Goal: Transaction & Acquisition: Subscribe to service/newsletter

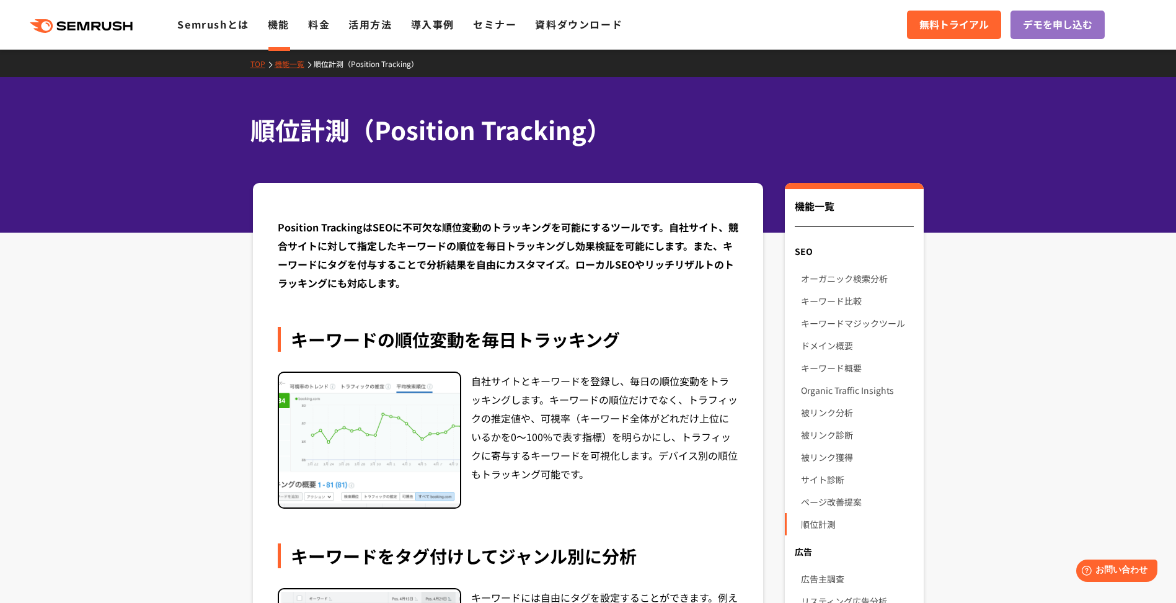
click at [316, 16] on div ".cls {fill: #FF642D;} .cls {fill: #FF642D;} Semrushとは 機能 料金 活用方法 導入事例 セミナー 資料ダウ…" at bounding box center [588, 24] width 1176 height 37
click at [316, 20] on link "料金" at bounding box center [319, 24] width 22 height 15
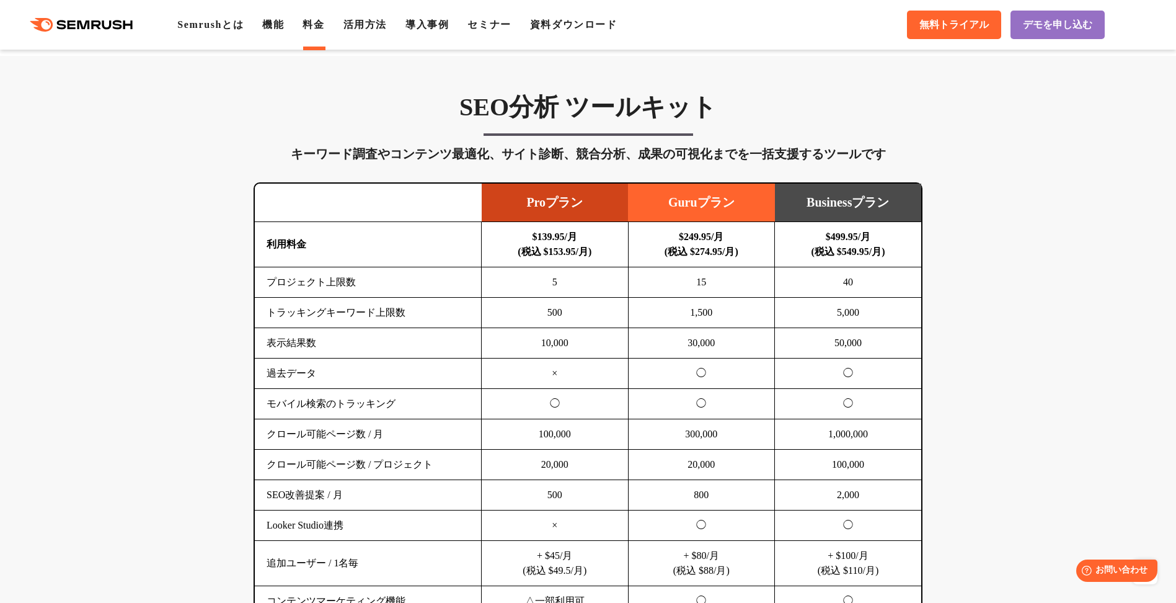
scroll to position [721, 0]
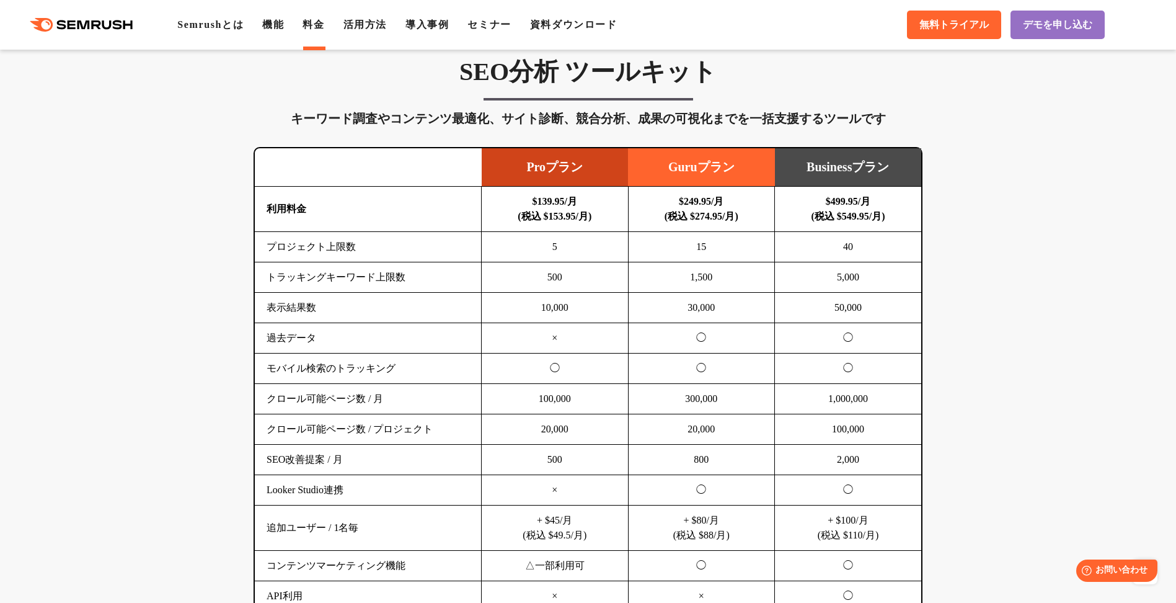
click at [350, 169] on td at bounding box center [368, 167] width 227 height 38
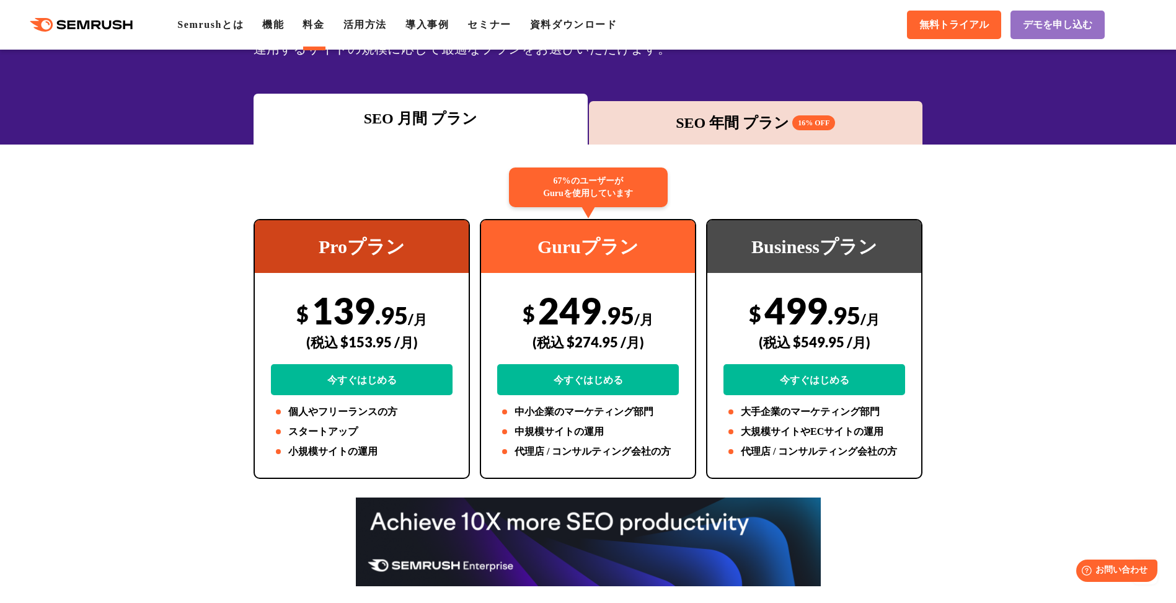
scroll to position [0, 0]
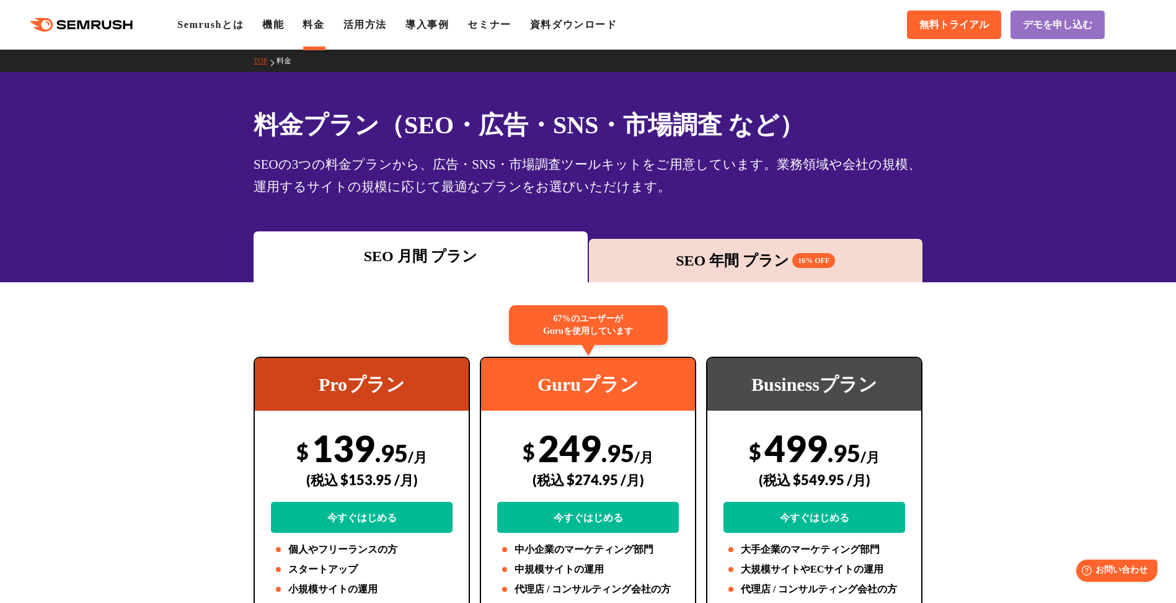
click at [350, 169] on div "SEOの3つの料金プランから、広告・SNS・市場調査ツールキットをご用意しています。業務領域や会社の規模、運用するサイトの規模に応じて最適なプランをお選びいた…" at bounding box center [588, 175] width 669 height 45
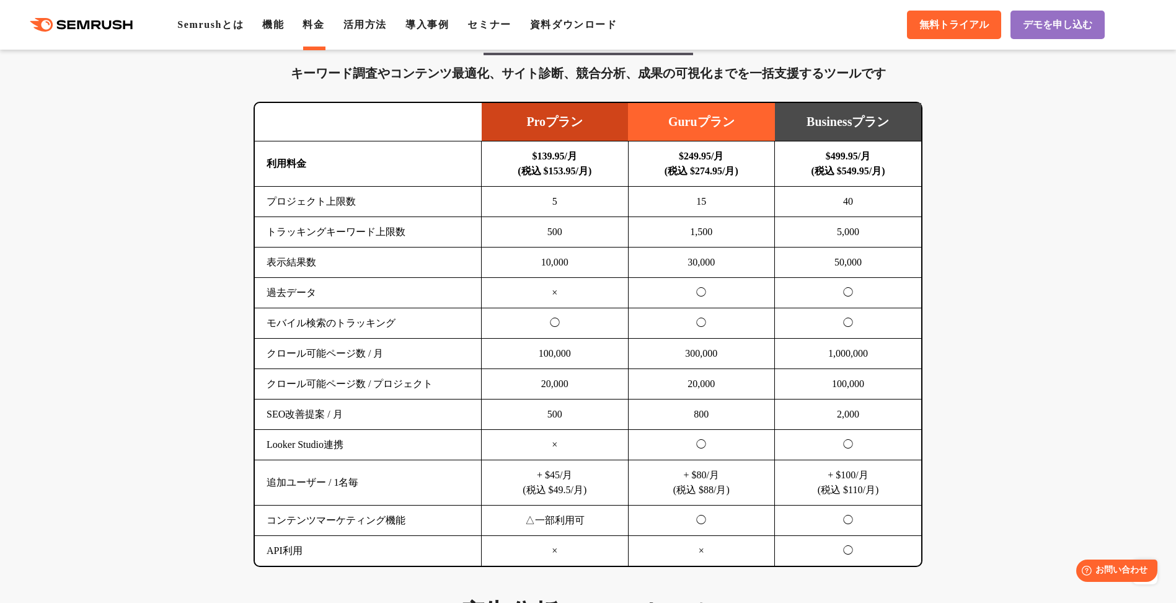
scroll to position [766, 0]
